Goal: Task Accomplishment & Management: Manage account settings

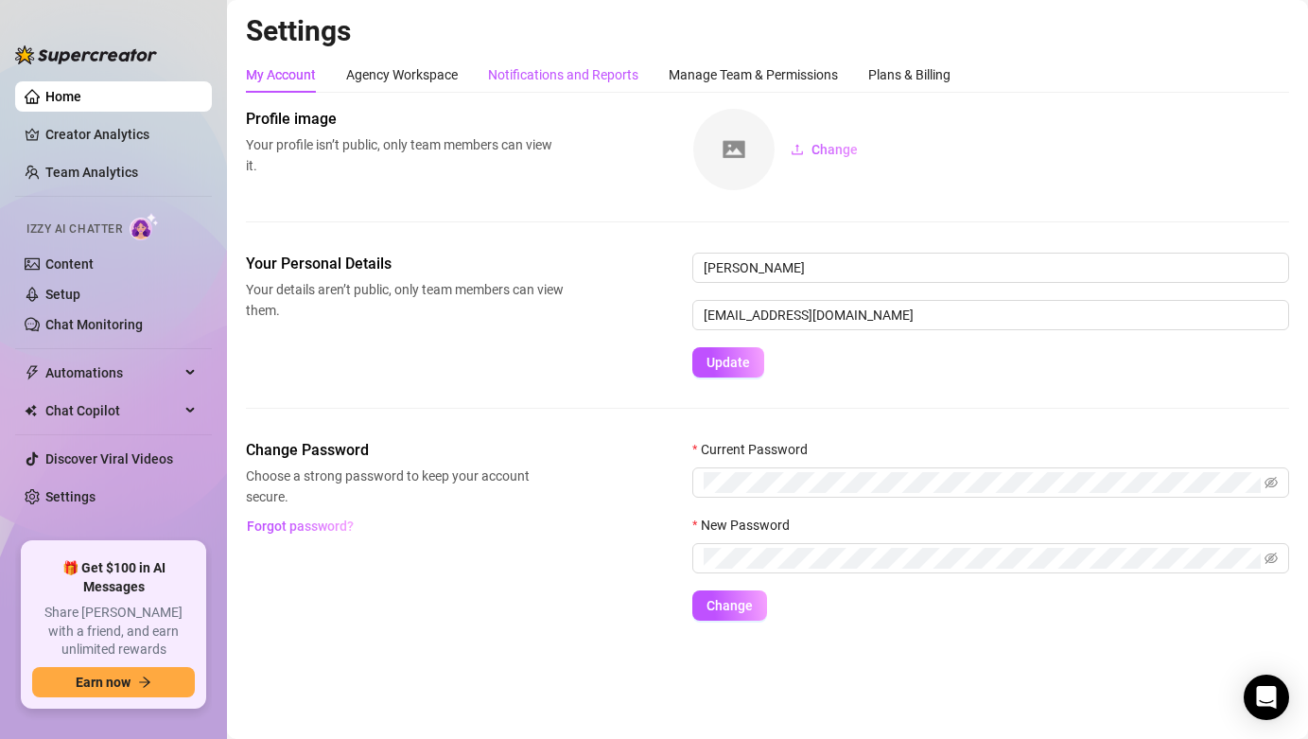
click at [585, 79] on div "Notifications and Reports" at bounding box center [563, 74] width 150 height 21
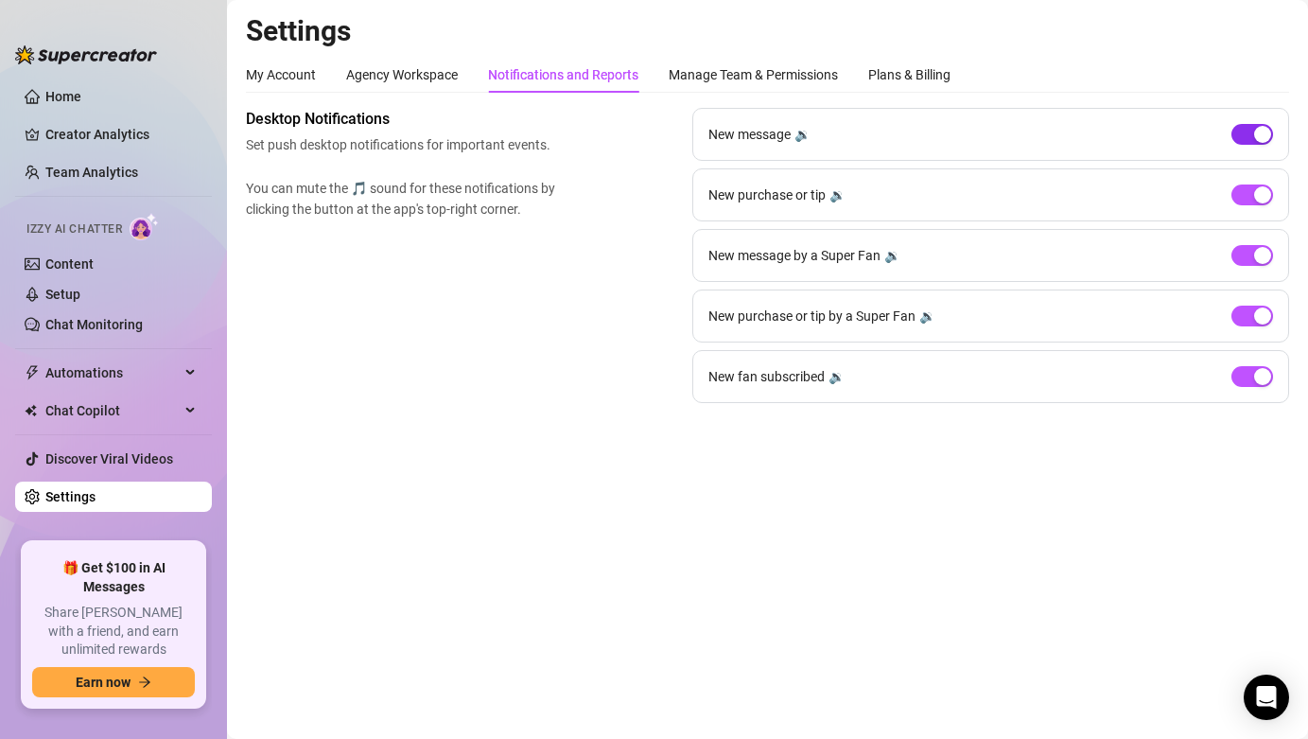
click at [1266, 128] on div "button" at bounding box center [1262, 134] width 17 height 17
click at [1272, 129] on div "New message 🔉" at bounding box center [990, 134] width 597 height 53
click at [1269, 130] on div "button" at bounding box center [1262, 134] width 17 height 17
click at [1257, 194] on div "button" at bounding box center [1262, 194] width 17 height 17
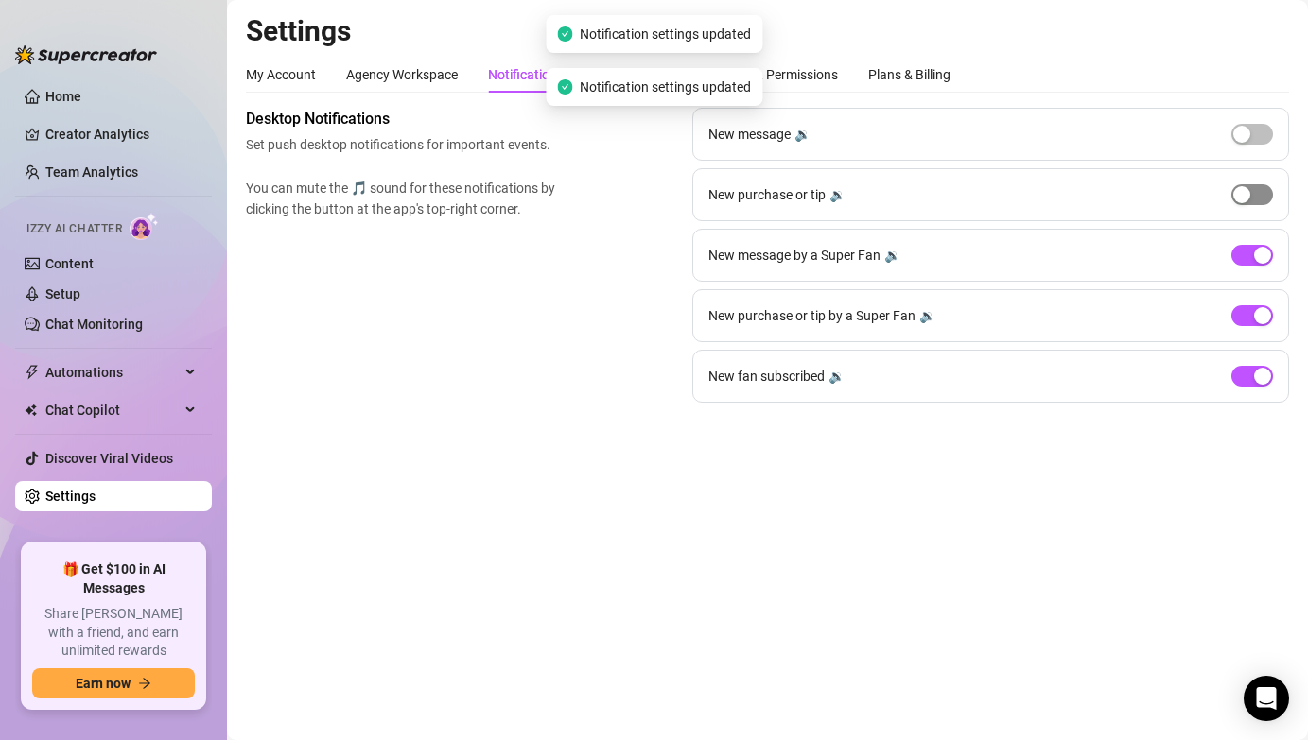
click at [1257, 194] on span "button" at bounding box center [1252, 194] width 42 height 21
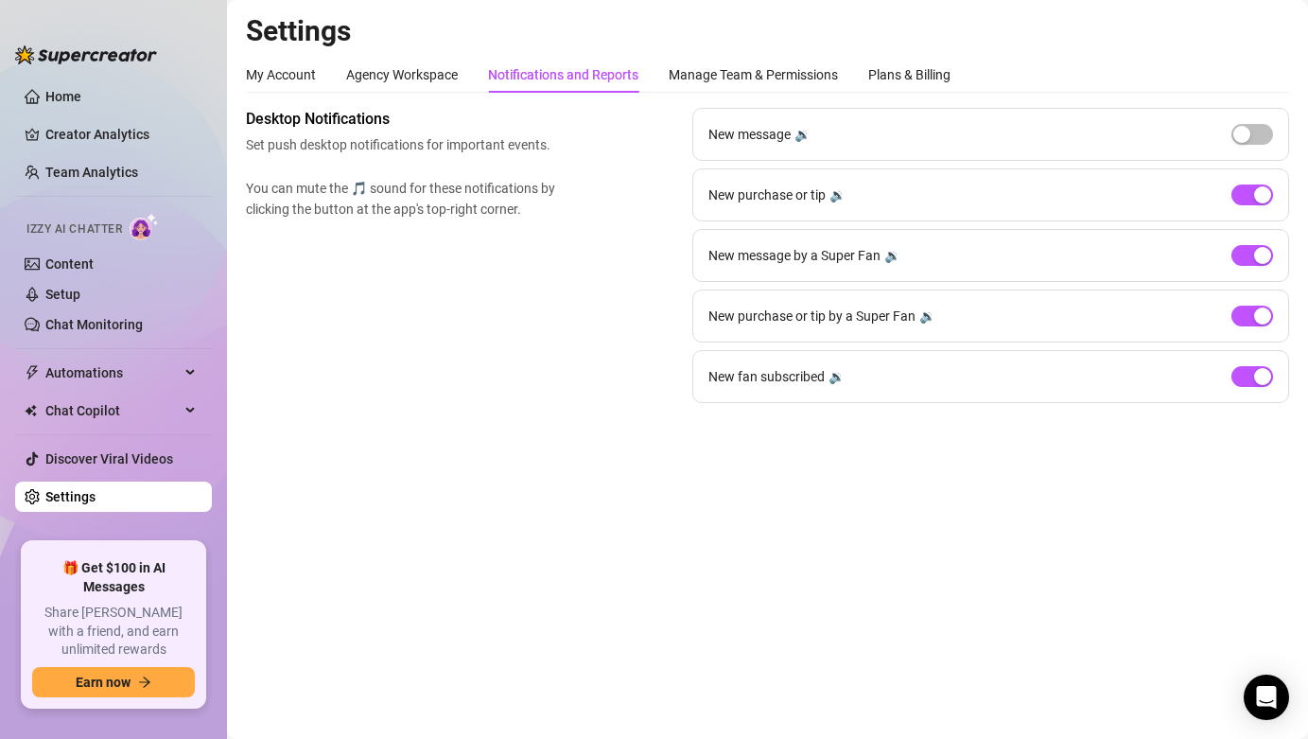
click at [1255, 388] on div "New fan subscribed 🔉" at bounding box center [990, 376] width 597 height 53
click at [1256, 383] on div "button" at bounding box center [1262, 376] width 17 height 17
